Goal: Transaction & Acquisition: Purchase product/service

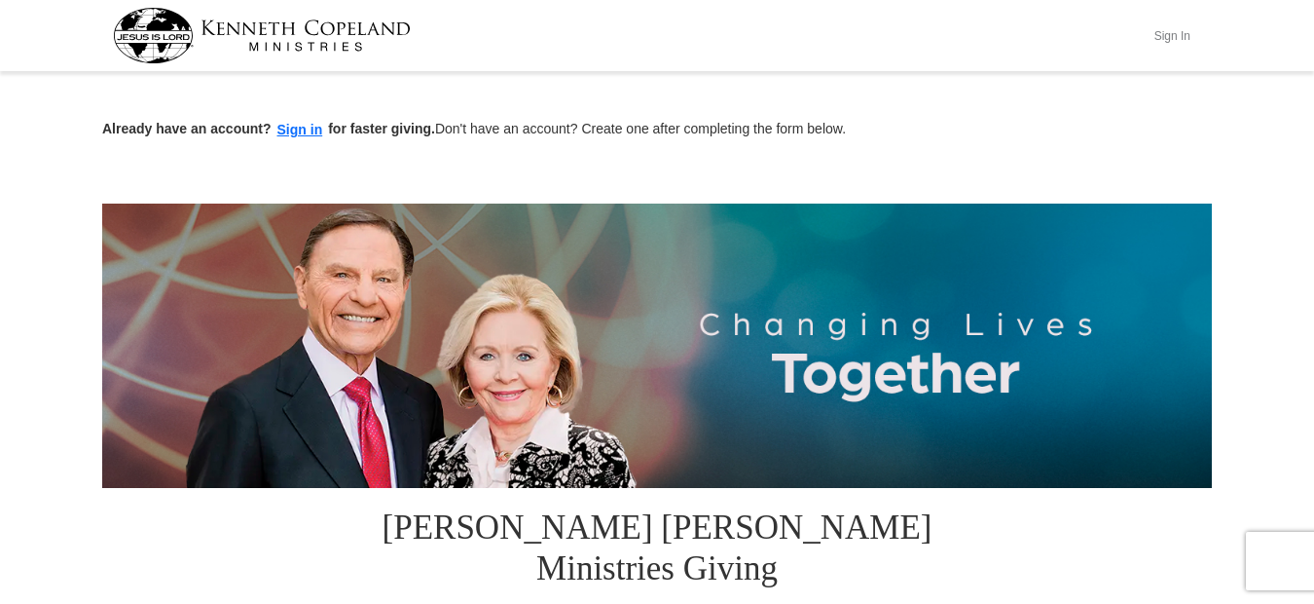
click at [1180, 39] on button "Sign In" at bounding box center [1172, 35] width 58 height 30
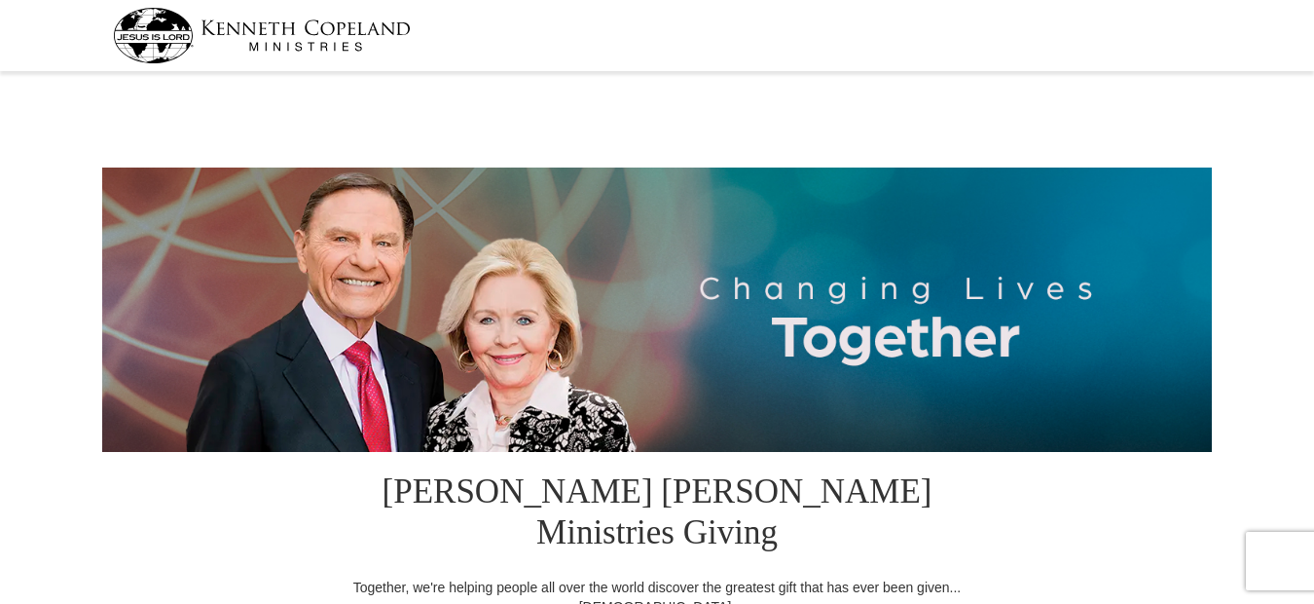
select select "SC"
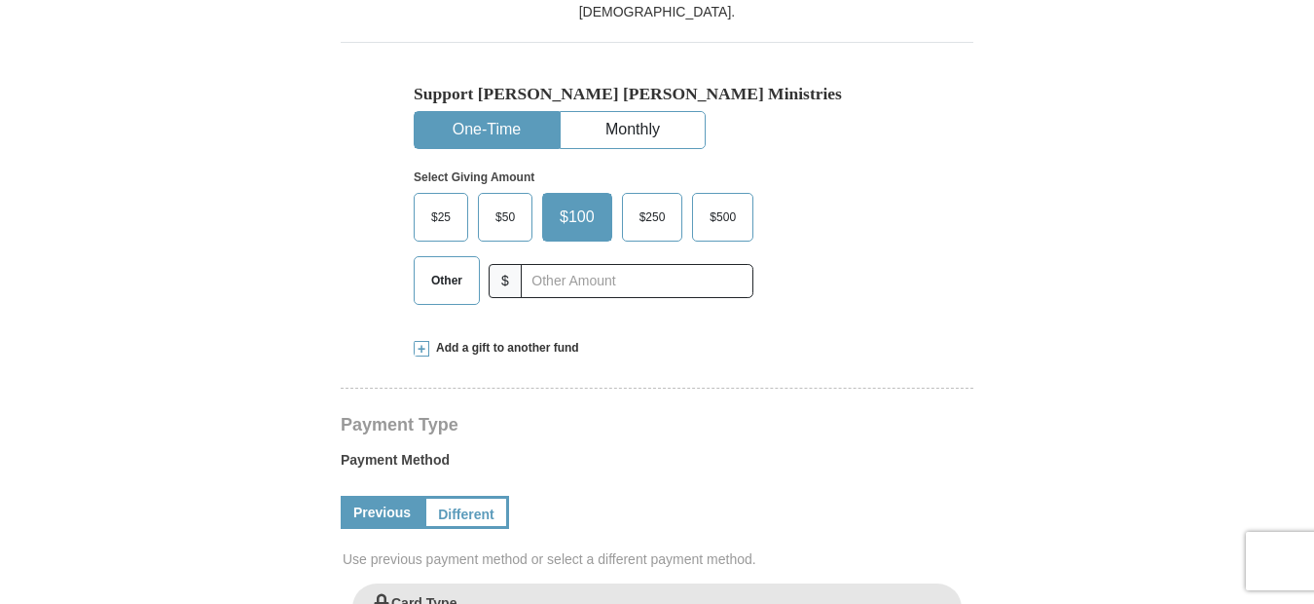
scroll to position [662, 0]
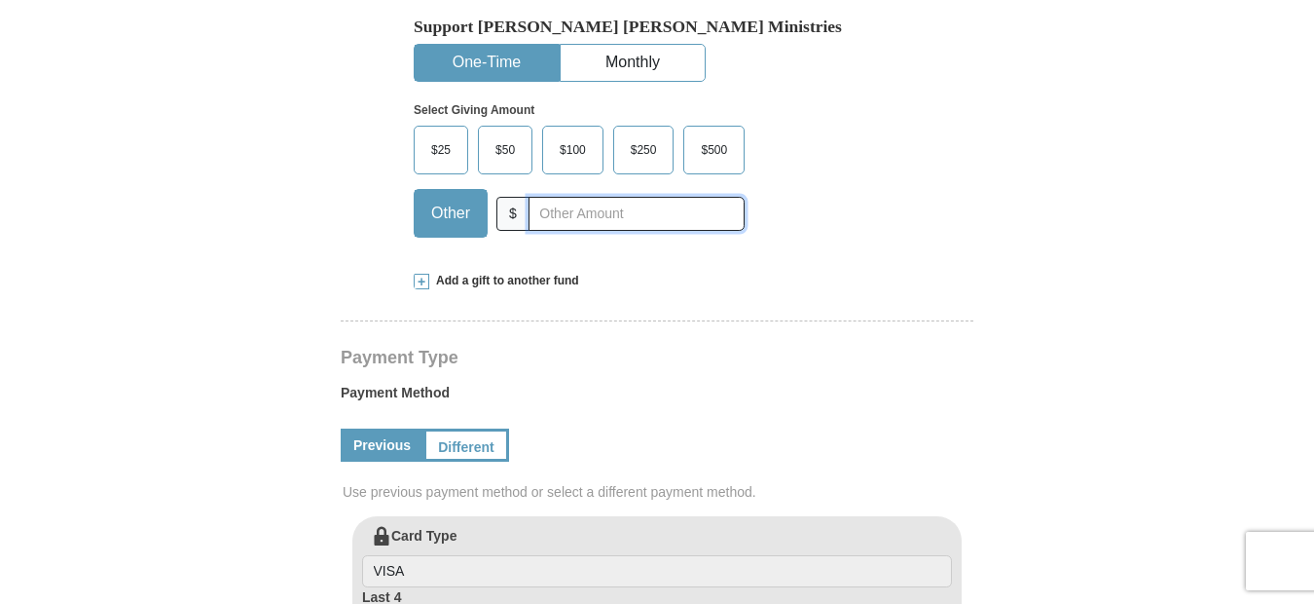
click at [607, 197] on input "text" at bounding box center [637, 214] width 216 height 34
type input "15.00"
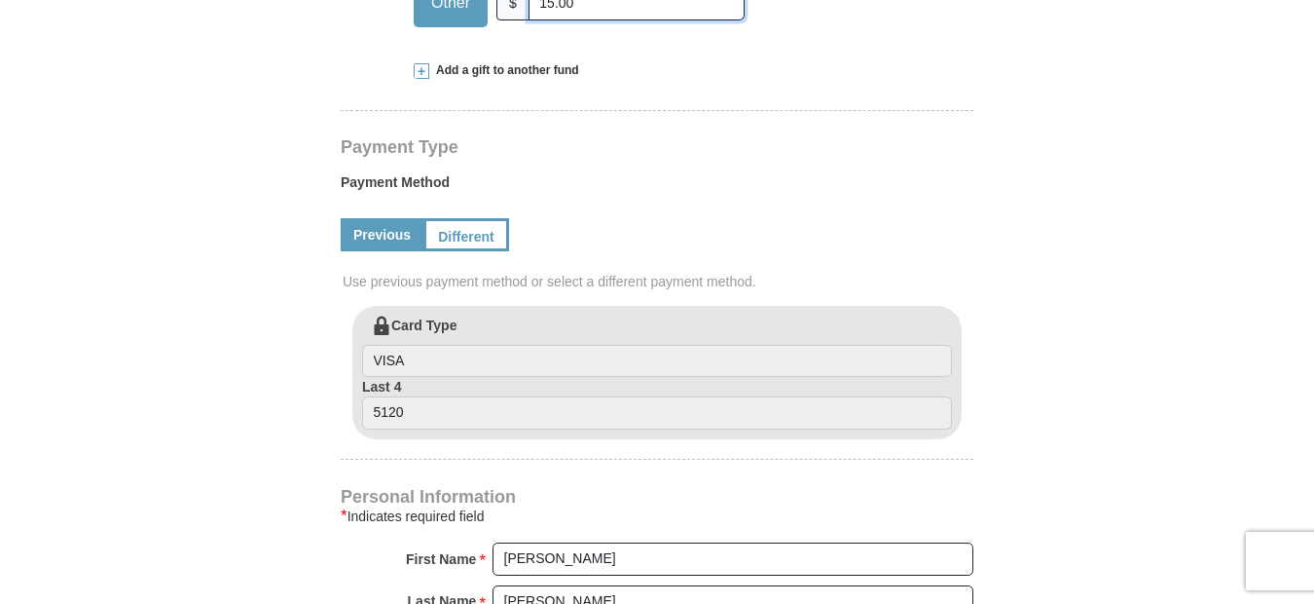
scroll to position [1006, 0]
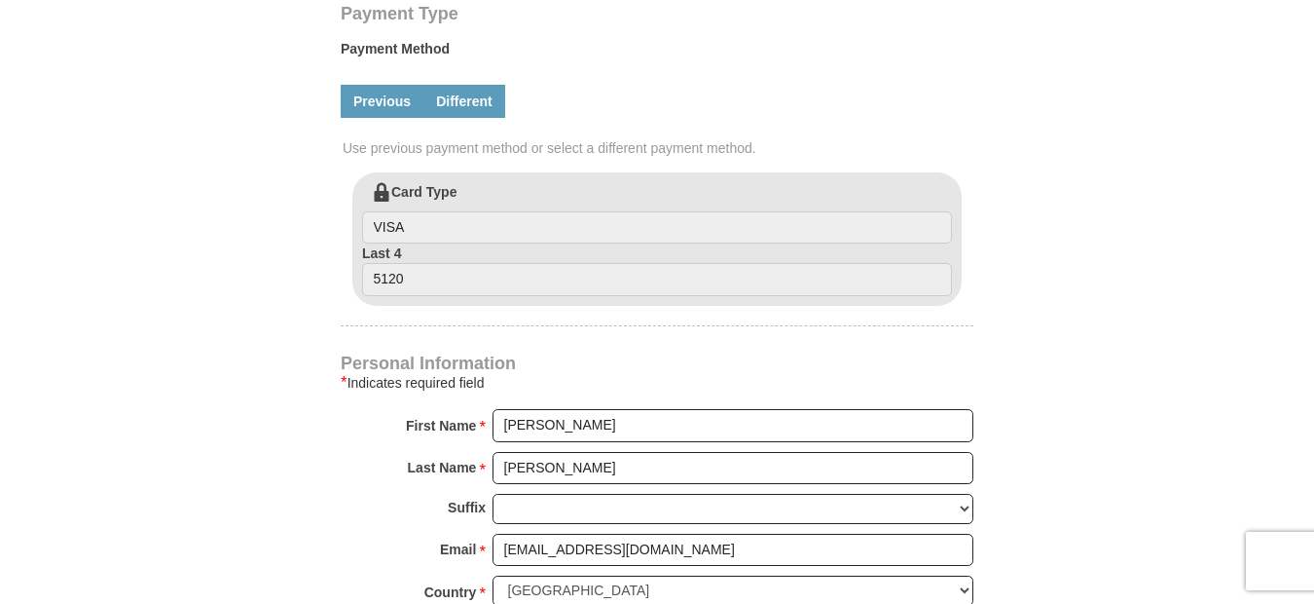
click at [485, 85] on link "Different" at bounding box center [464, 101] width 82 height 33
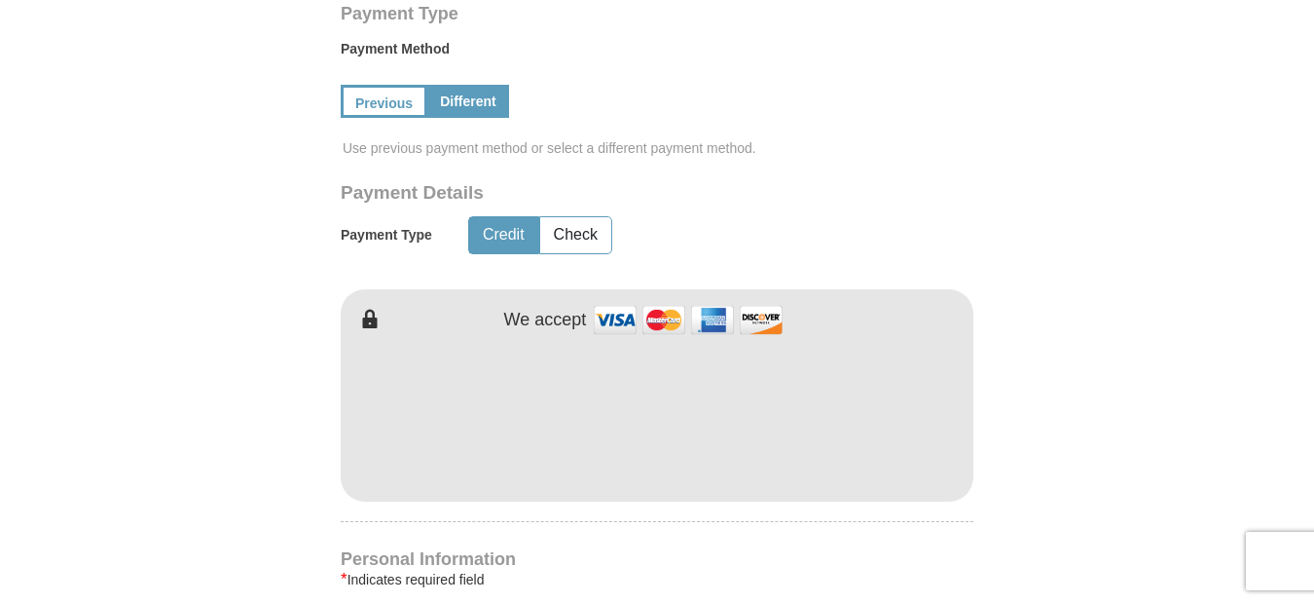
click at [1192, 88] on form "Kenneth Copeland Ministries Giving Together, we're helping people all over the …" at bounding box center [657, 245] width 1110 height 2347
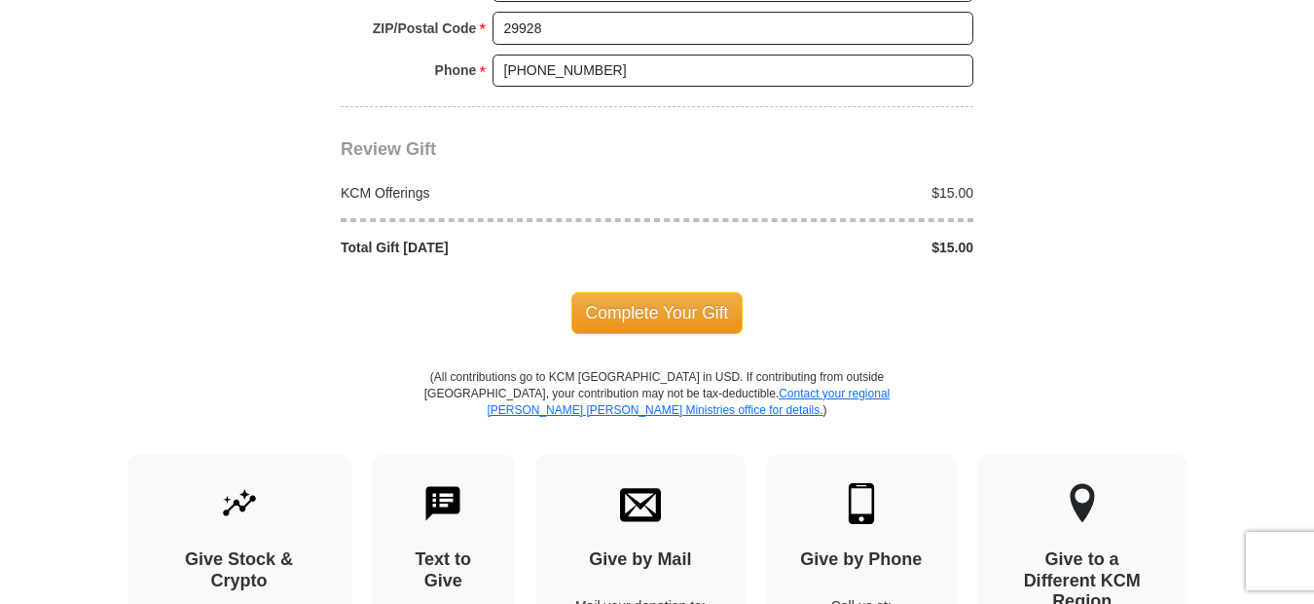
scroll to position [1995, 0]
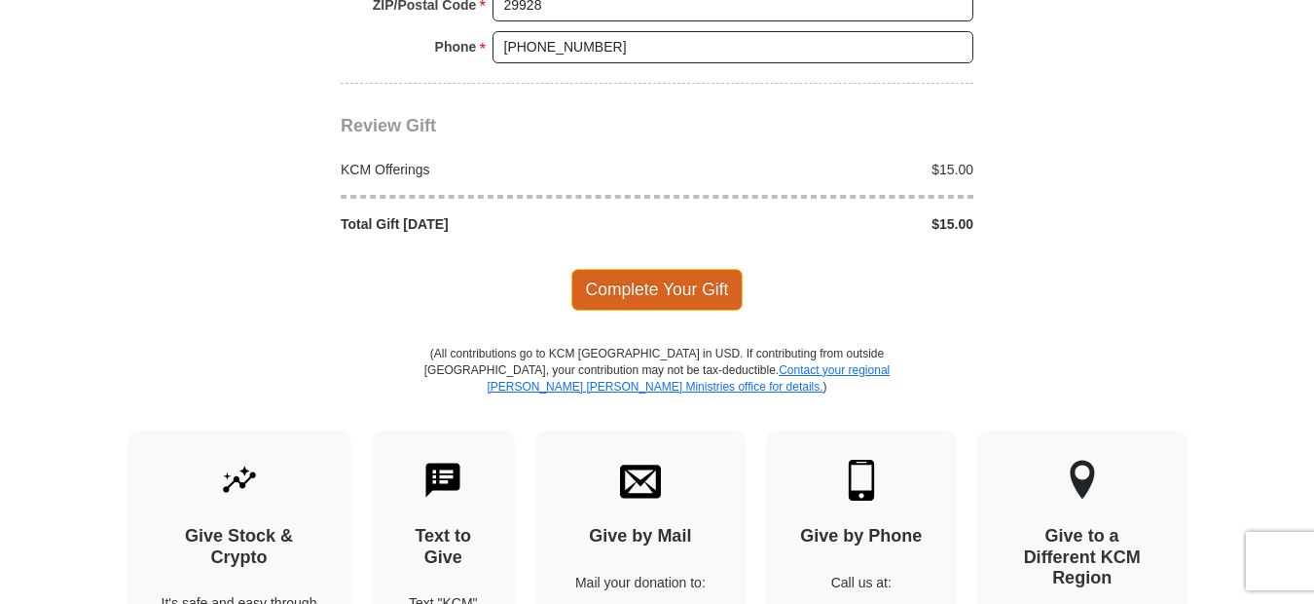
click at [651, 269] on span "Complete Your Gift" at bounding box center [657, 289] width 172 height 41
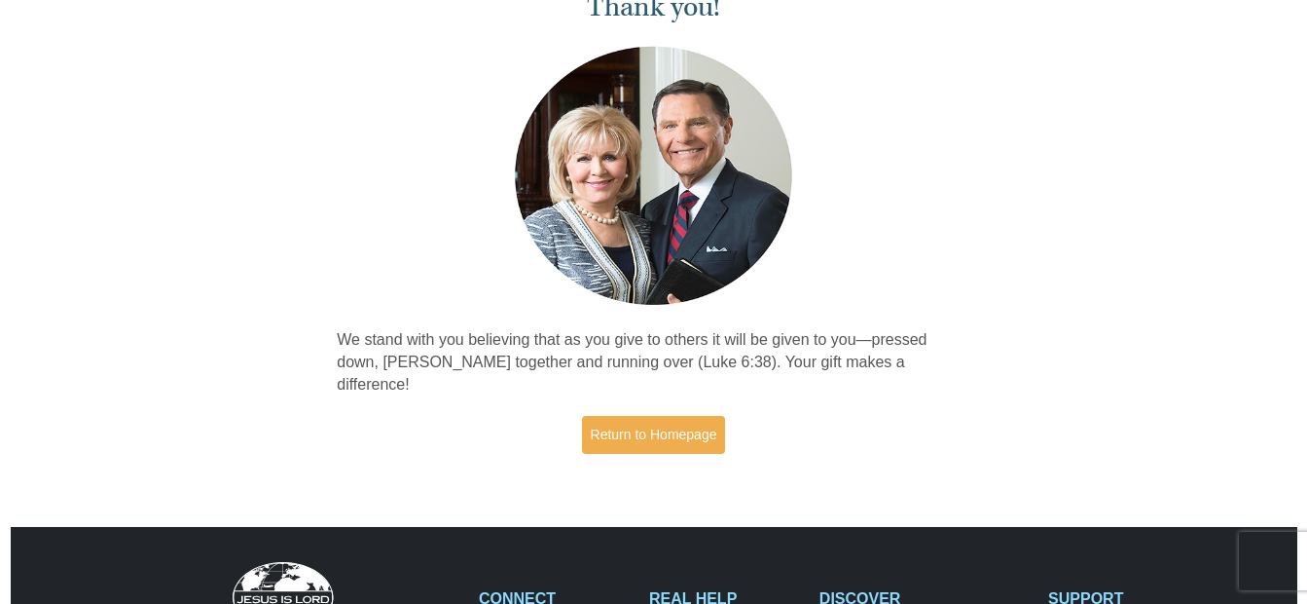
scroll to position [37, 0]
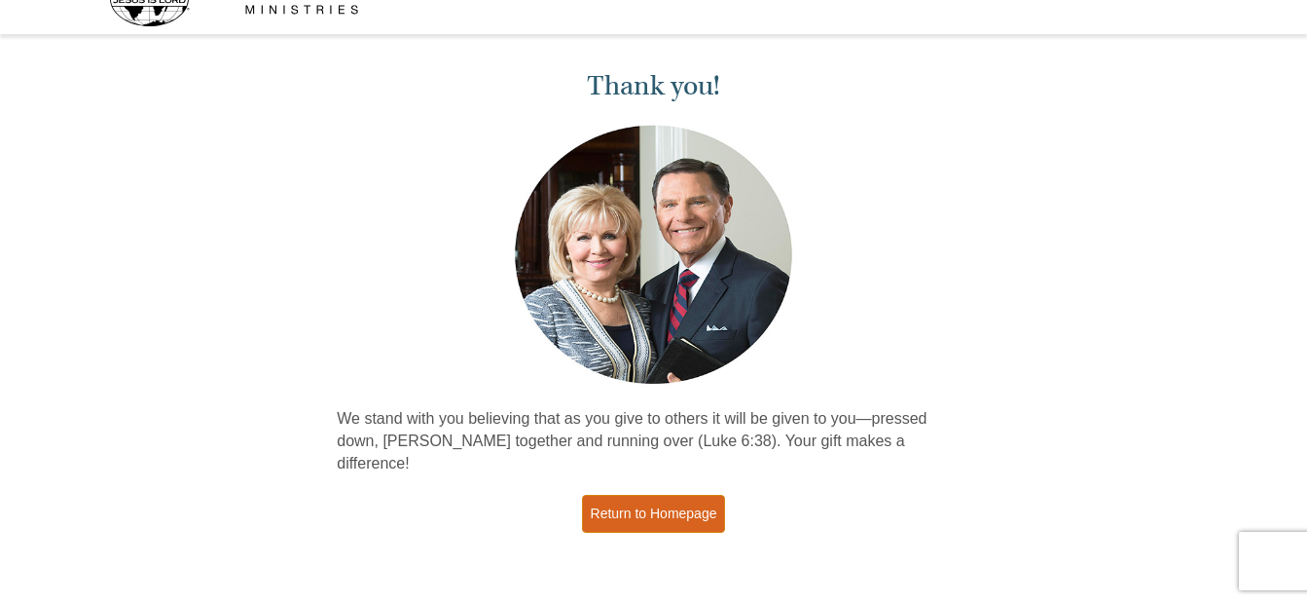
click at [679, 495] on link "Return to Homepage" at bounding box center [654, 514] width 144 height 38
